Goal: Task Accomplishment & Management: Use online tool/utility

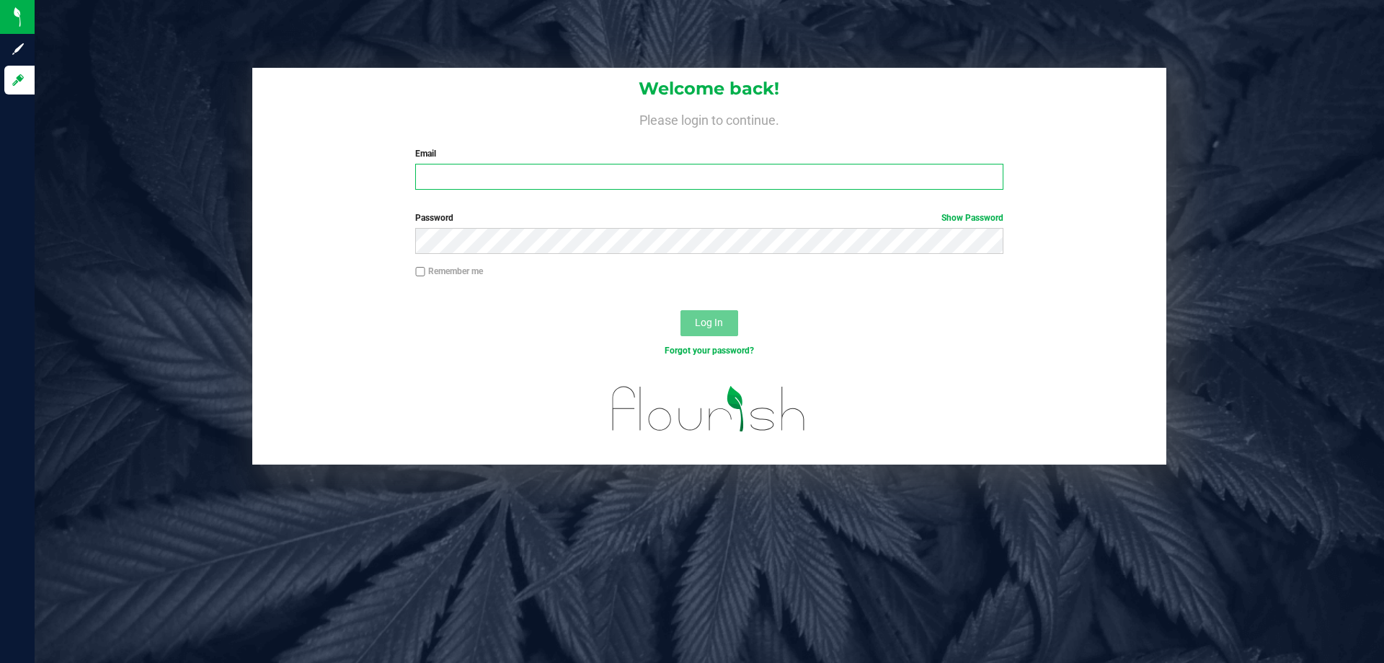
click at [521, 174] on input "Email" at bounding box center [709, 177] width 588 height 26
type input "[EMAIL_ADDRESS][DOMAIN_NAME]"
click at [681, 310] on button "Log In" at bounding box center [710, 323] width 58 height 26
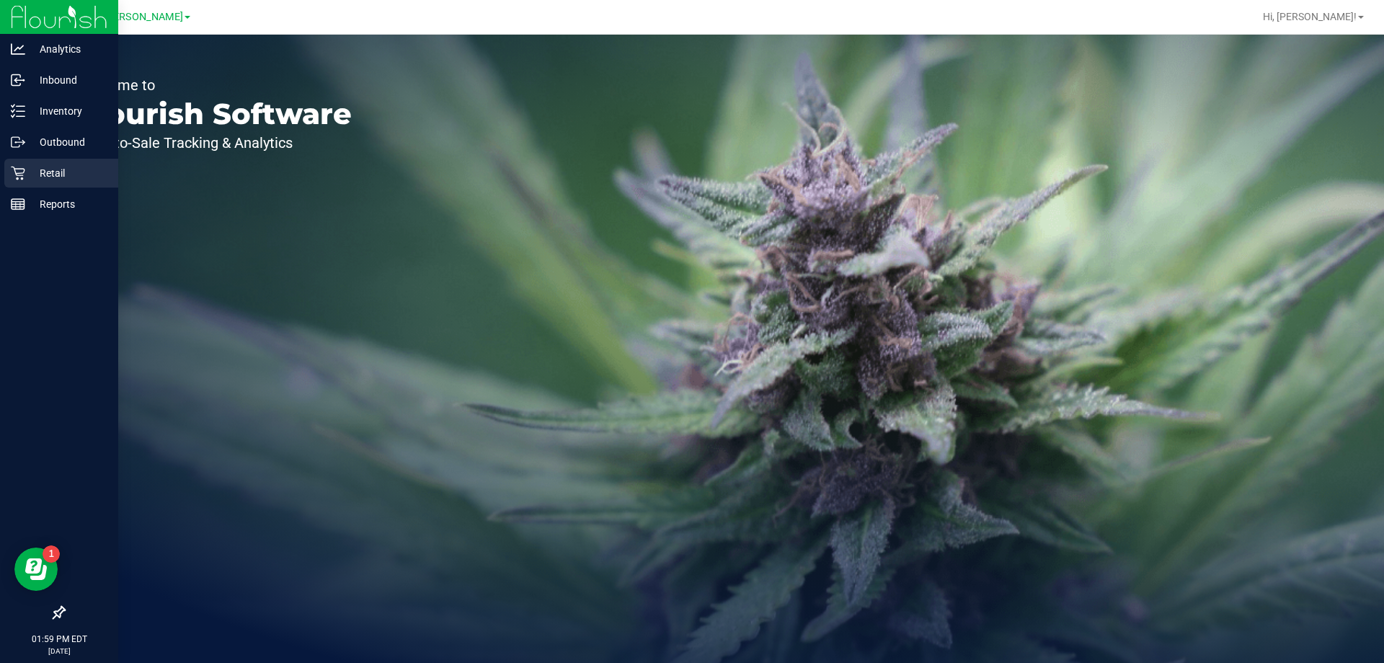
click at [71, 177] on p "Retail" at bounding box center [68, 172] width 87 height 17
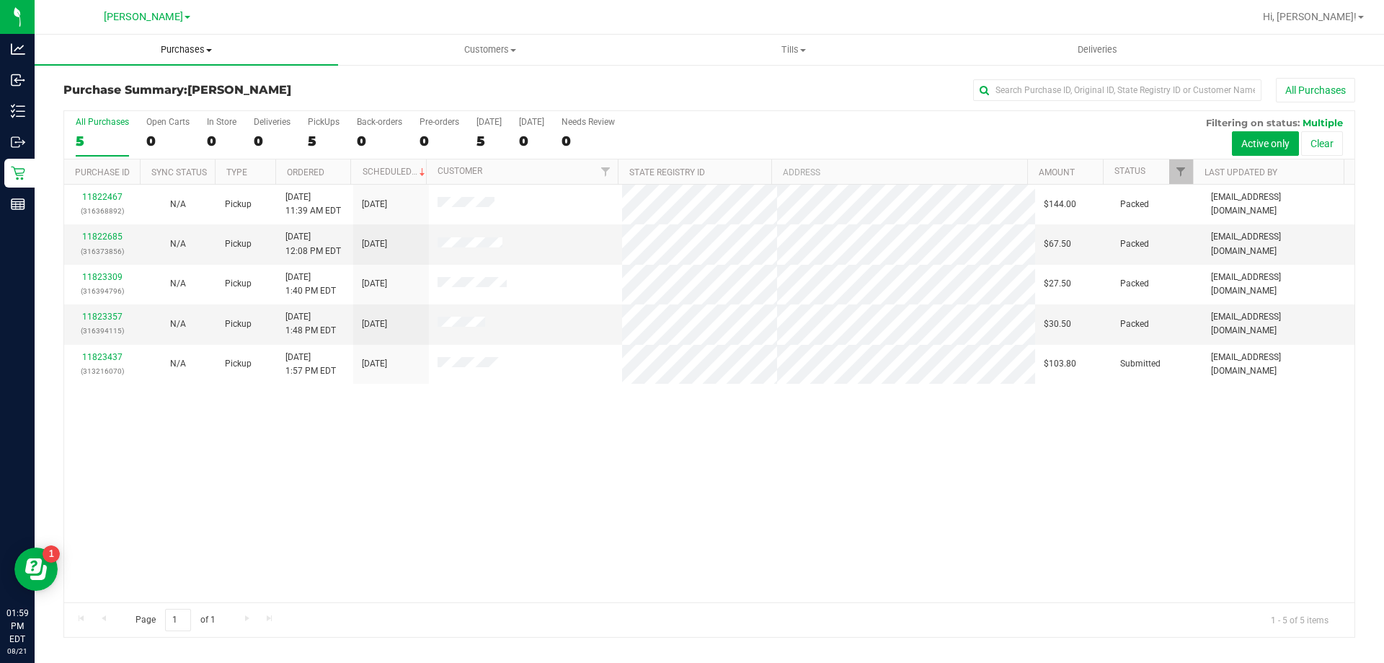
click at [197, 49] on span "Purchases" at bounding box center [187, 49] width 304 height 13
click at [154, 110] on li "Fulfillment" at bounding box center [187, 104] width 304 height 17
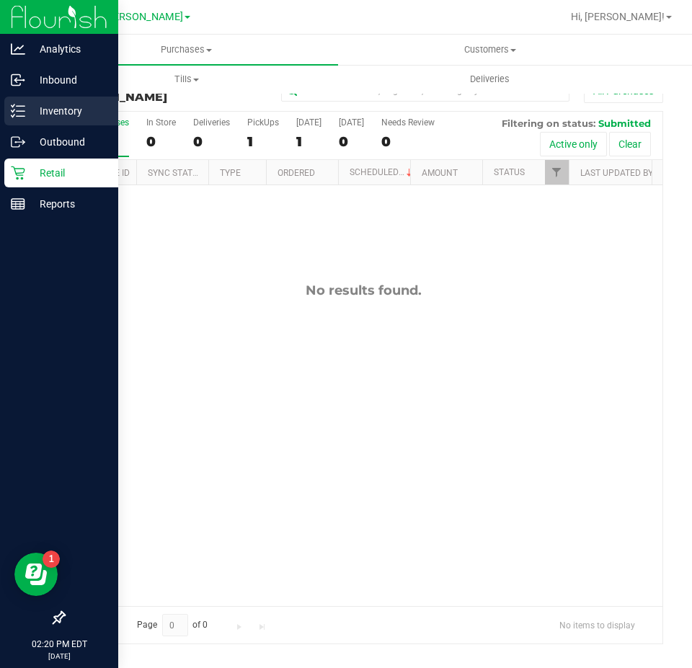
click at [38, 112] on p "Inventory" at bounding box center [68, 110] width 87 height 17
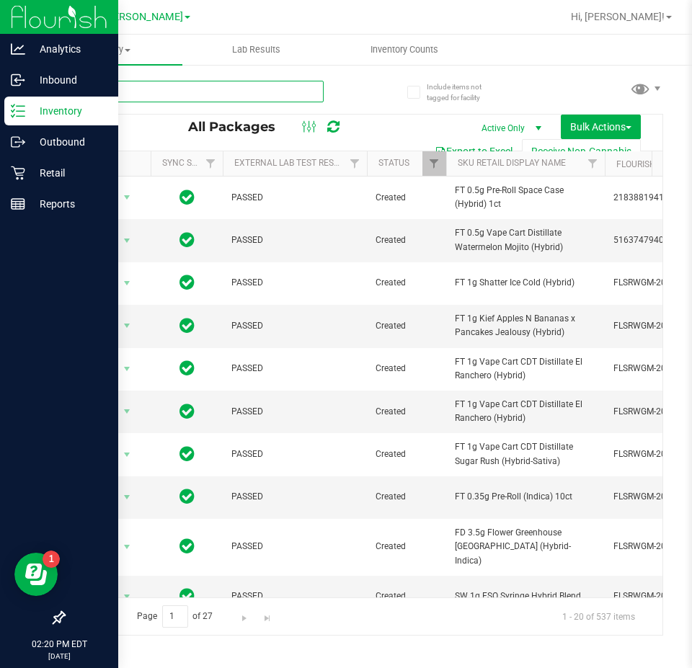
click at [195, 89] on input "text" at bounding box center [193, 92] width 260 height 22
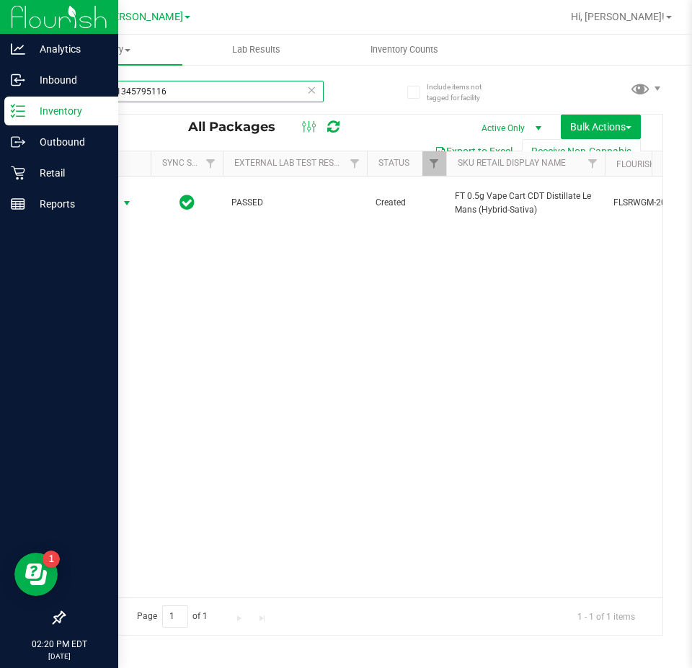
type input "8393241345795116"
click at [114, 201] on span "Action" at bounding box center [98, 203] width 39 height 20
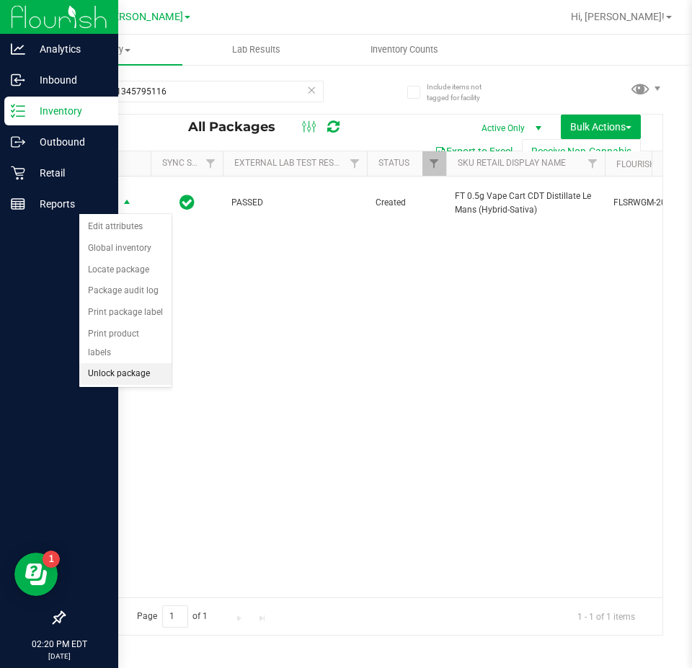
click at [101, 363] on li "Unlock package" at bounding box center [125, 374] width 92 height 22
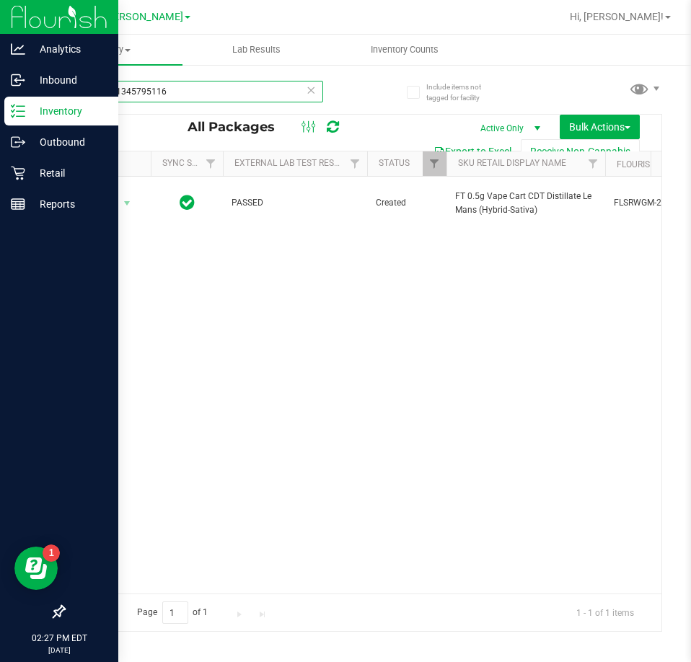
drag, startPoint x: 197, startPoint y: 81, endPoint x: -1, endPoint y: 157, distance: 211.8
click at [0, 157] on html "Analytics Inbound Inventory Outbound Retail Reports 02:27 PM EDT [DATE] 08/21 […" at bounding box center [345, 331] width 691 height 662
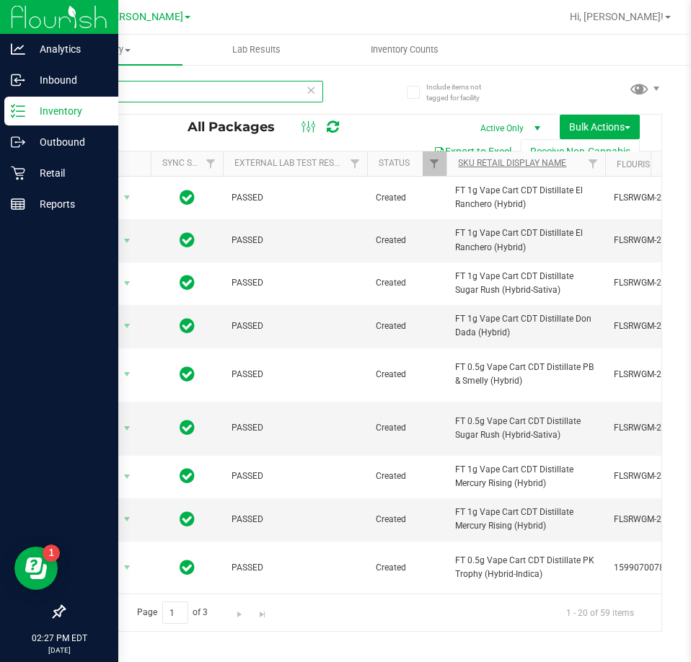
type input "CDT"
click at [479, 159] on link "SKU Retail Display Name" at bounding box center [512, 163] width 108 height 10
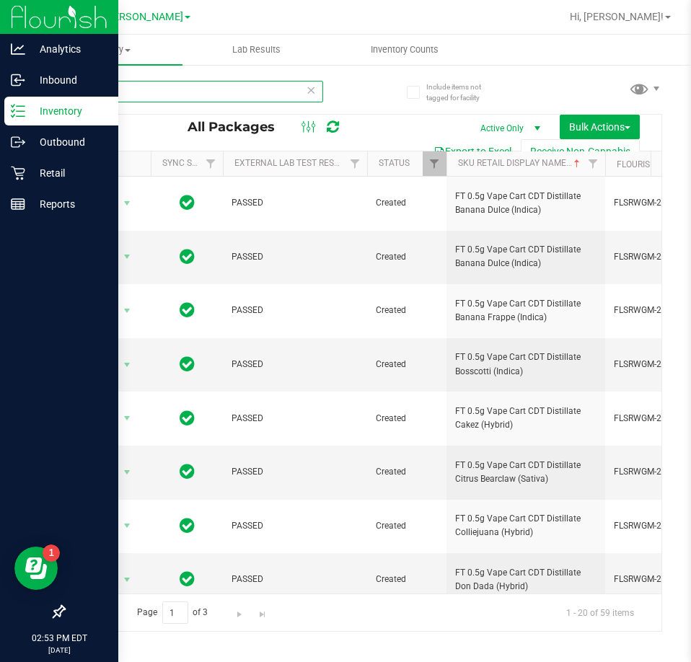
click at [302, 91] on input "CDT" at bounding box center [193, 92] width 260 height 22
click at [309, 87] on icon at bounding box center [311, 89] width 10 height 17
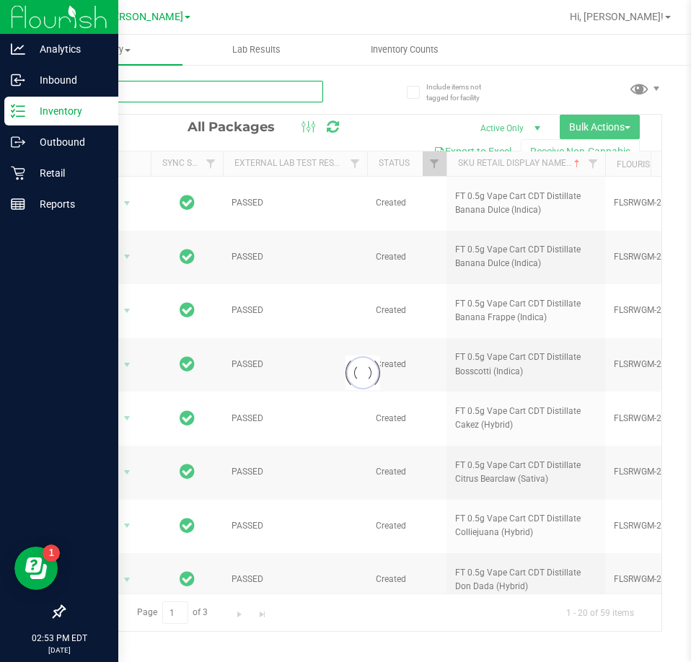
click at [198, 94] on input "text" at bounding box center [193, 92] width 260 height 22
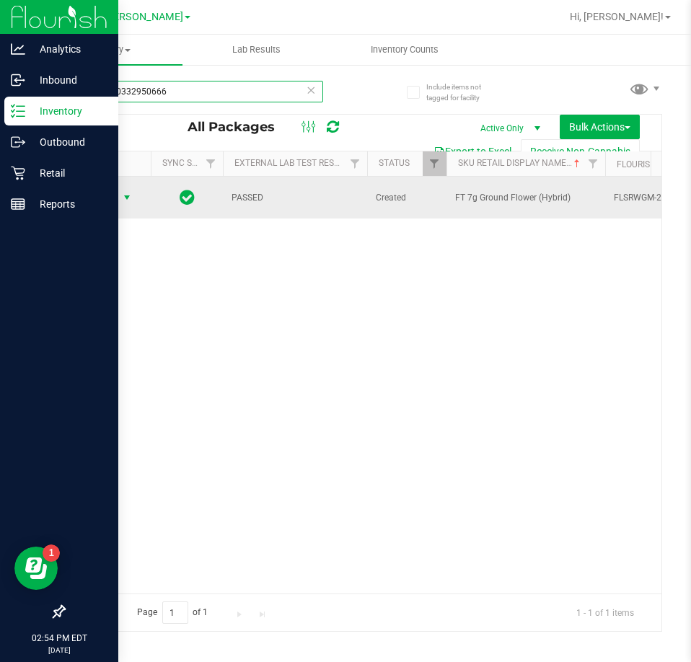
type input "0825290332950666"
click at [121, 198] on span "select" at bounding box center [127, 198] width 12 height 12
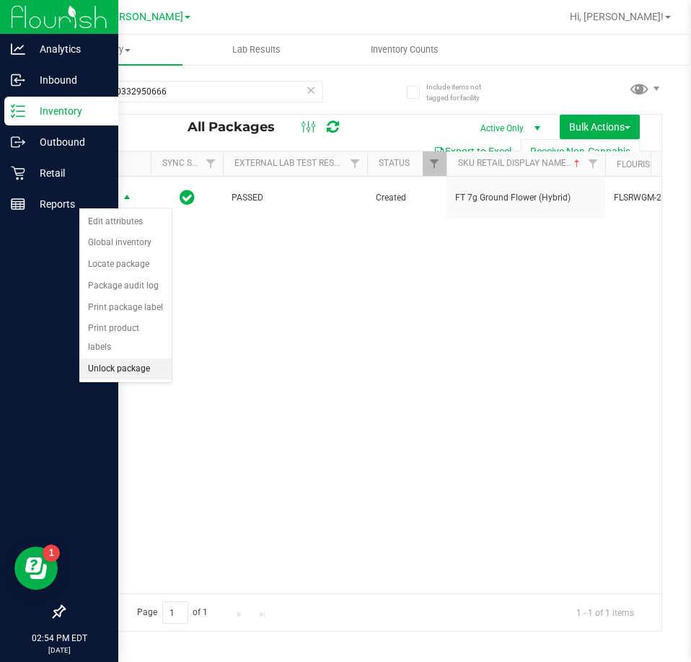
click at [139, 358] on li "Unlock package" at bounding box center [125, 369] width 92 height 22
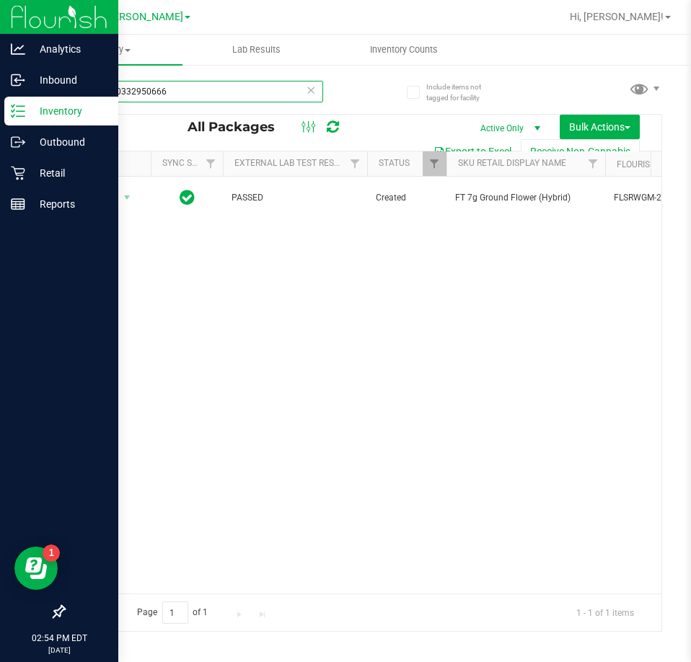
drag, startPoint x: 278, startPoint y: 95, endPoint x: -1, endPoint y: 54, distance: 282.0
click at [0, 54] on html "Analytics Inbound Inventory Outbound Retail Reports 02:54 PM EDT [DATE] 08/21 […" at bounding box center [345, 331] width 691 height 662
click at [331, 388] on div "Action Action Adjust qty Create package Edit attributes Global inventory Locate…" at bounding box center [362, 385] width 597 height 417
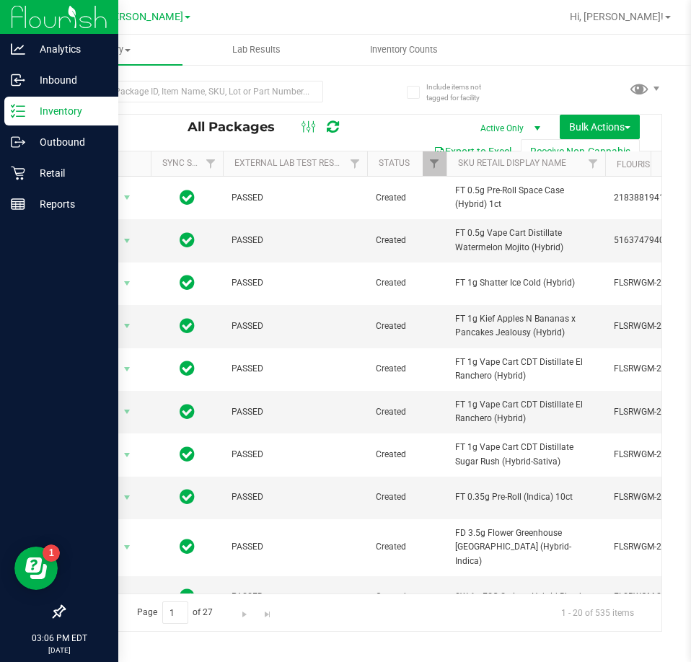
click at [26, 115] on p "Inventory" at bounding box center [68, 110] width 87 height 17
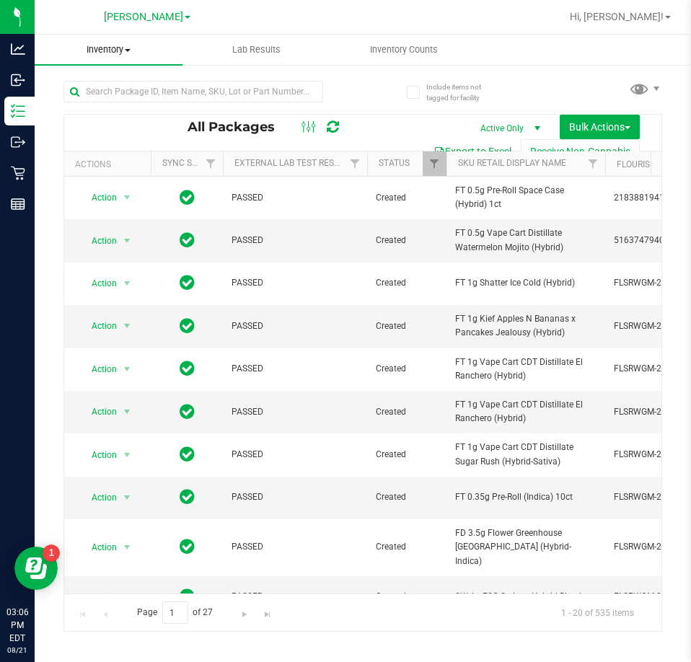
click at [112, 48] on span "Inventory" at bounding box center [109, 49] width 148 height 13
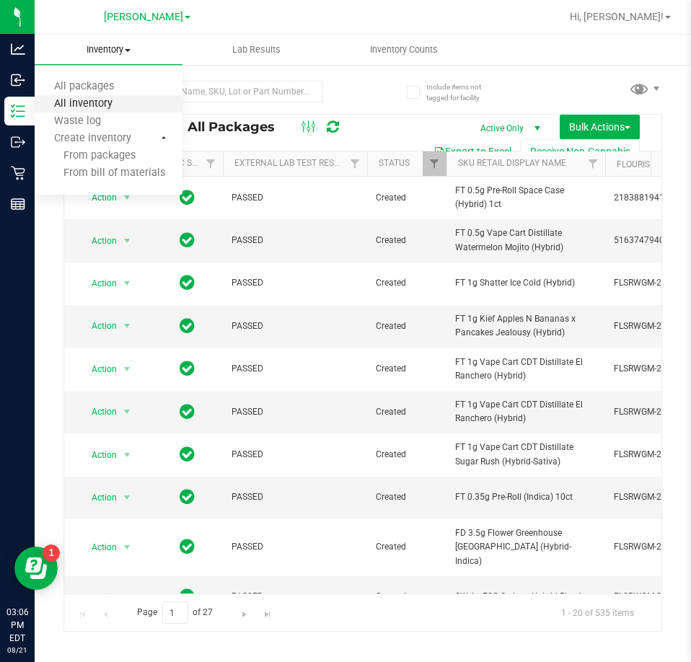
click at [105, 103] on span "All inventory" at bounding box center [83, 104] width 97 height 12
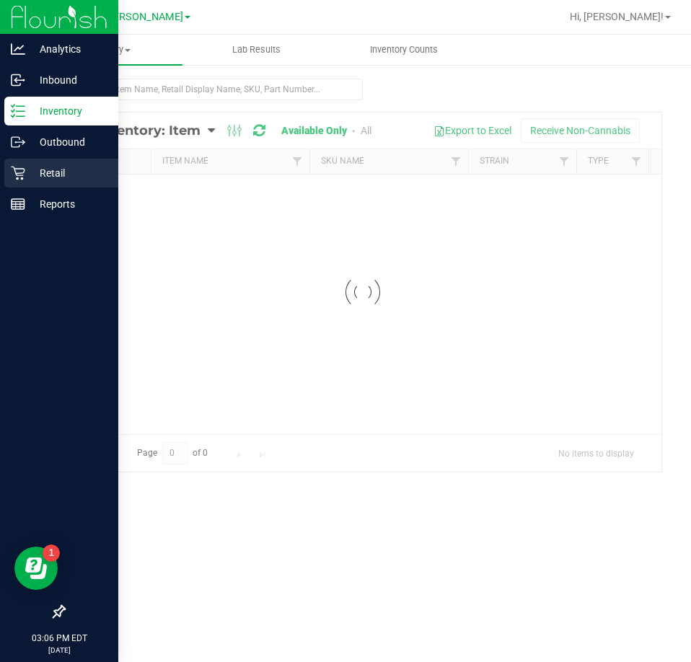
click at [21, 175] on icon at bounding box center [18, 174] width 14 height 14
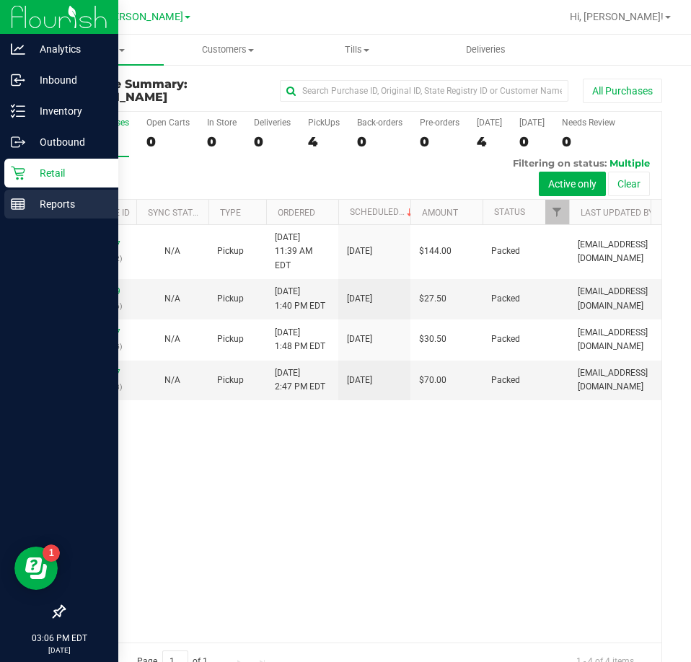
click at [35, 201] on p "Reports" at bounding box center [68, 203] width 87 height 17
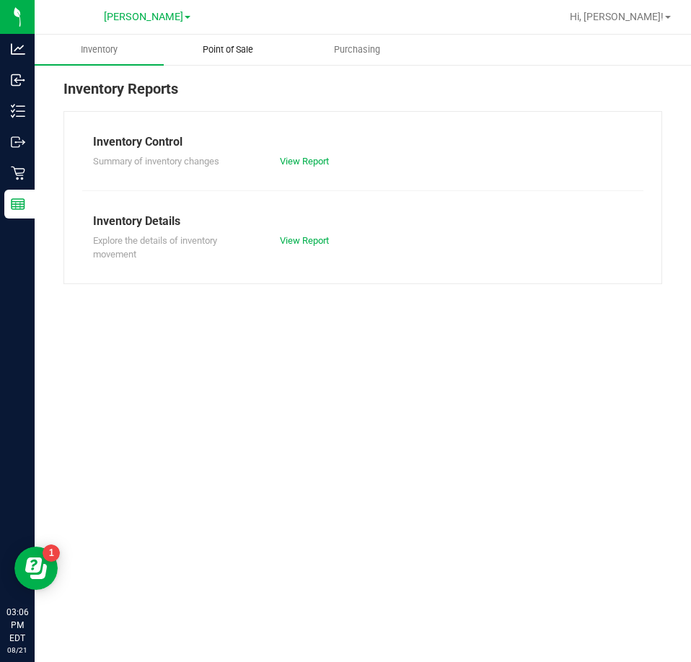
click at [239, 45] on span "Point of Sale" at bounding box center [227, 49] width 89 height 13
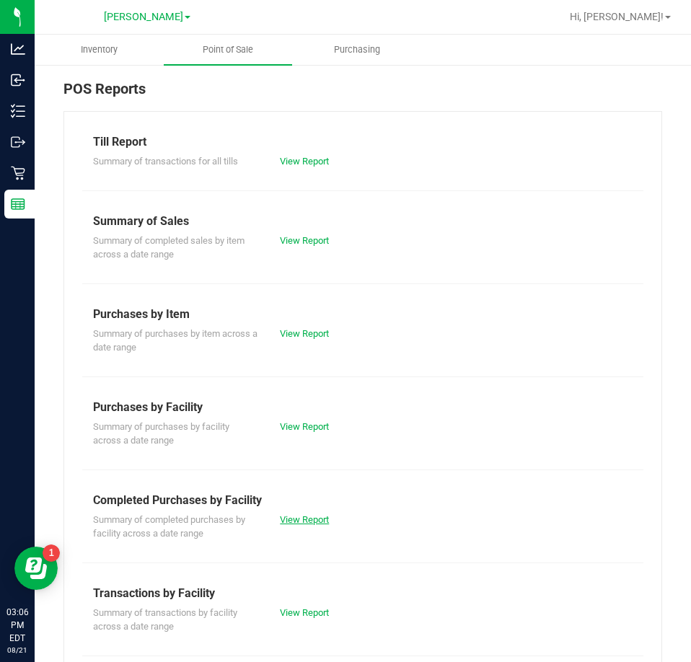
click at [317, 523] on link "View Report" at bounding box center [304, 519] width 49 height 11
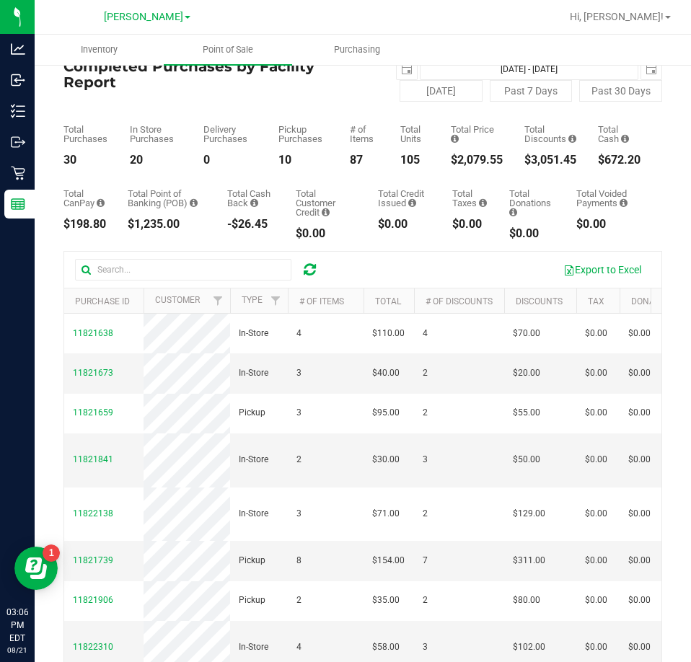
scroll to position [72, 0]
